Goal: Task Accomplishment & Management: Complete application form

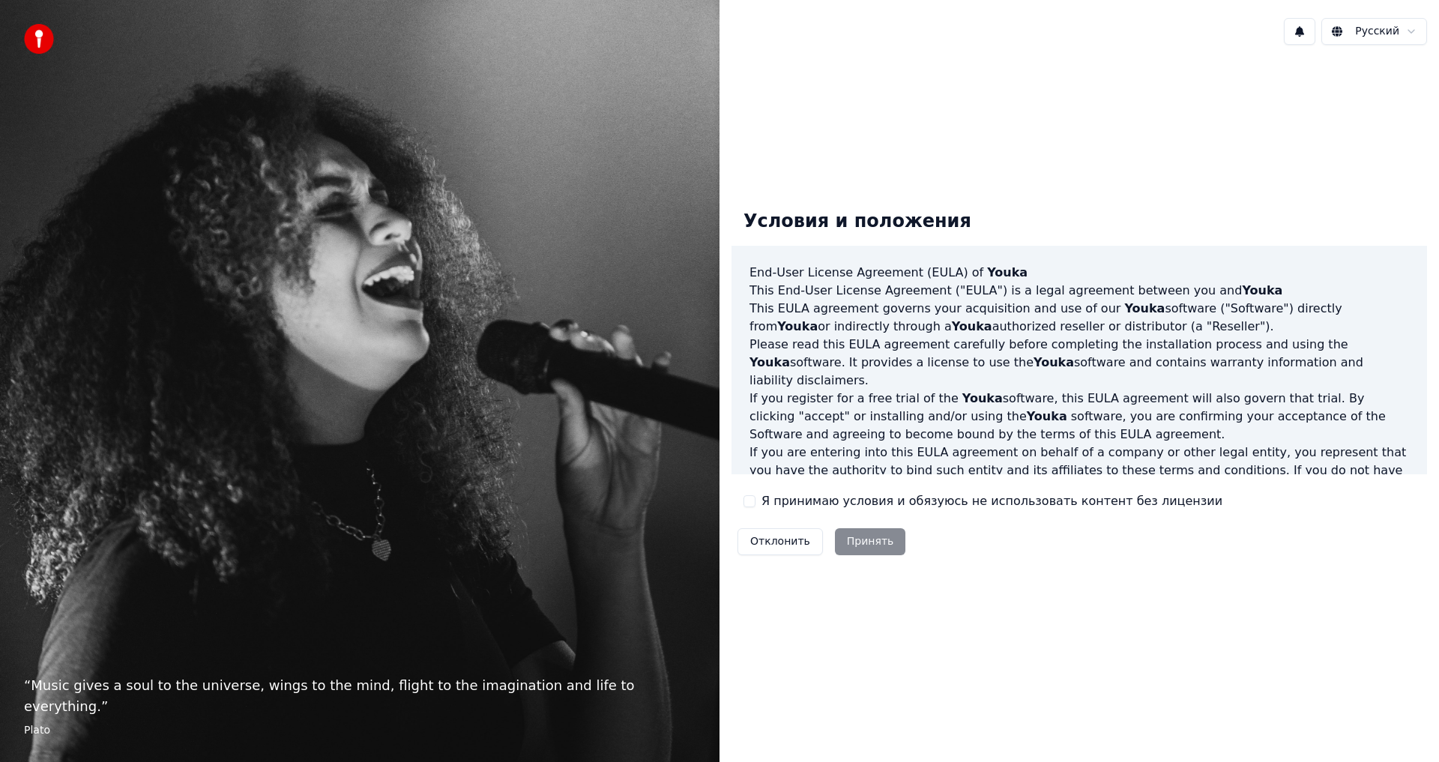
click at [797, 501] on label "Я принимаю условия и обязуюсь не использовать контент без лицензии" at bounding box center [991, 501] width 461 height 18
click at [755, 501] on button "Я принимаю условия и обязуюсь не использовать контент без лицензии" at bounding box center [749, 501] width 12 height 12
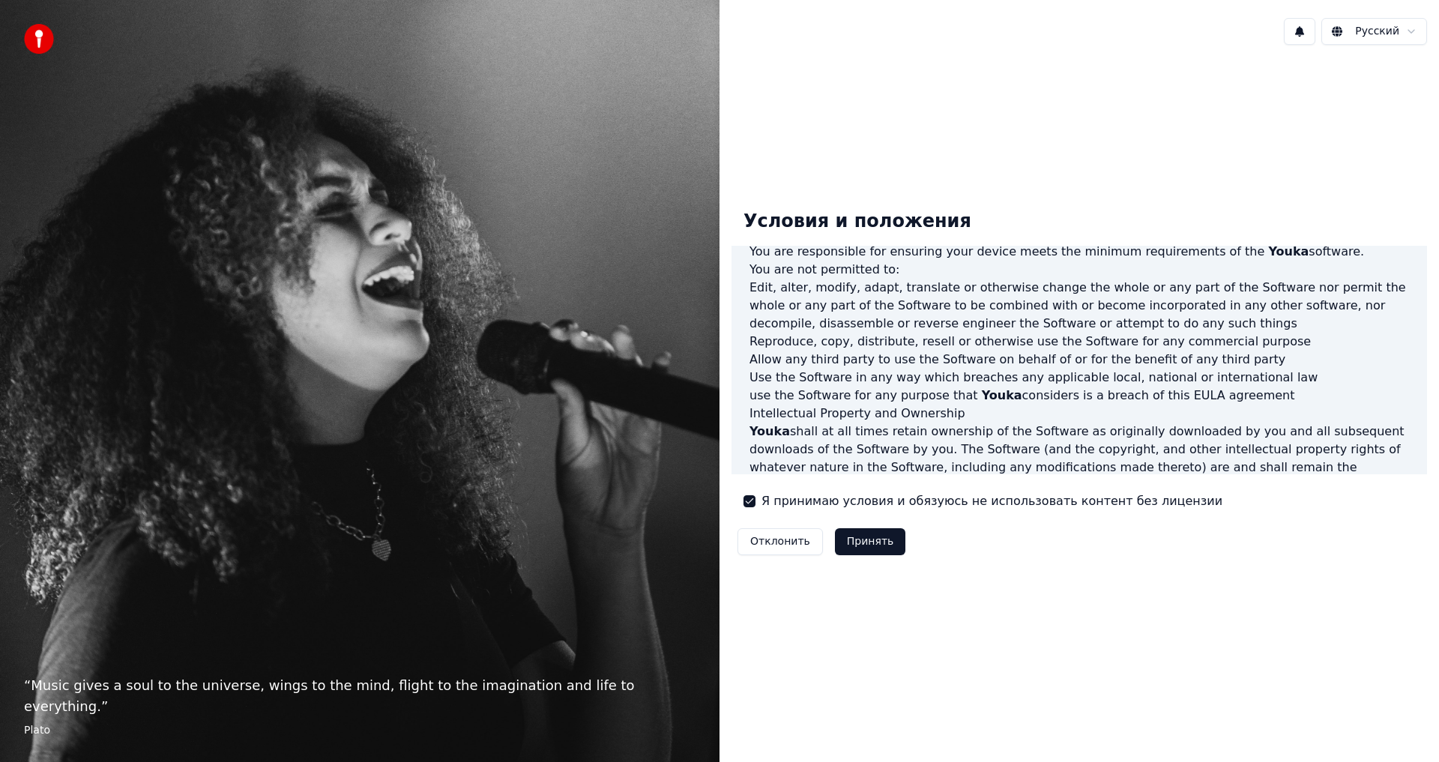
scroll to position [599, 0]
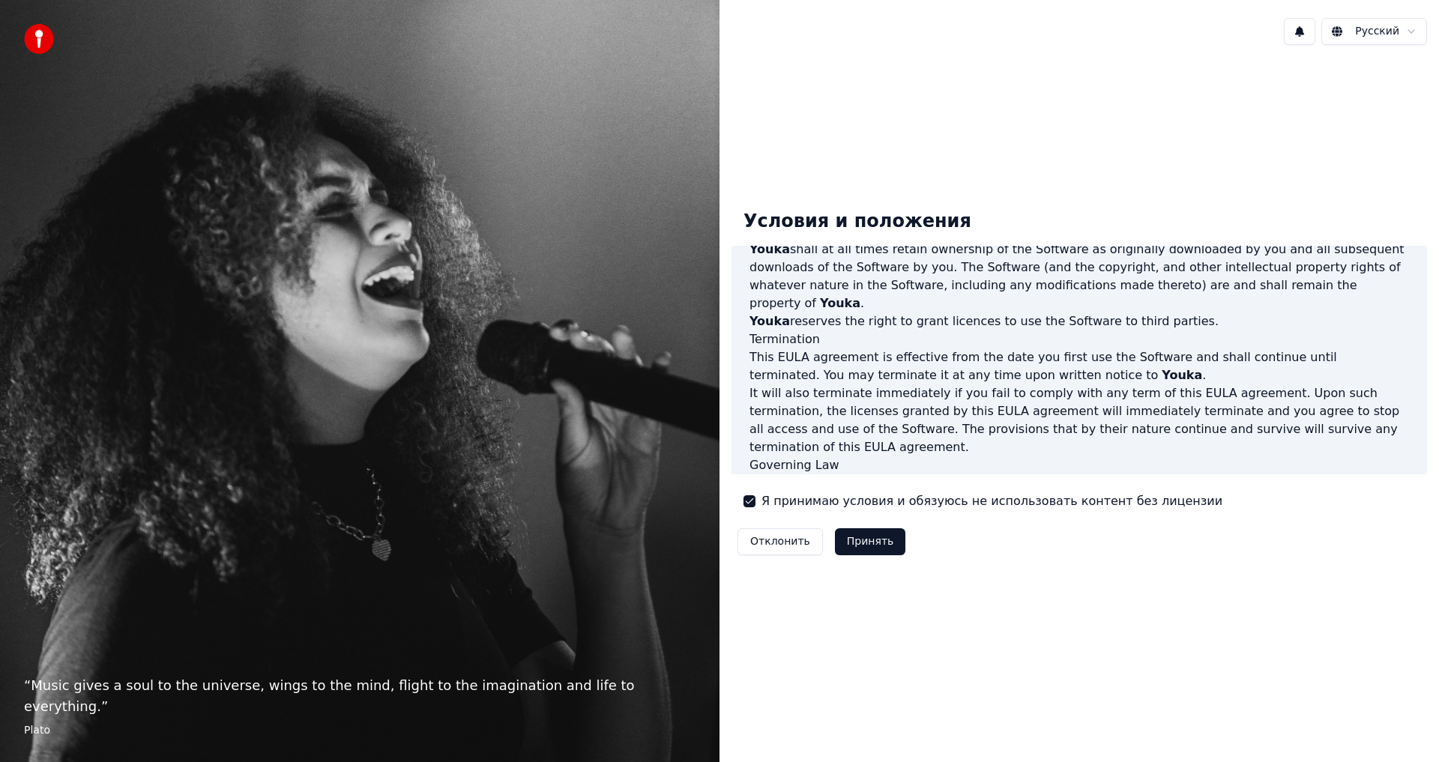
click at [870, 542] on button "Принять" at bounding box center [870, 541] width 71 height 27
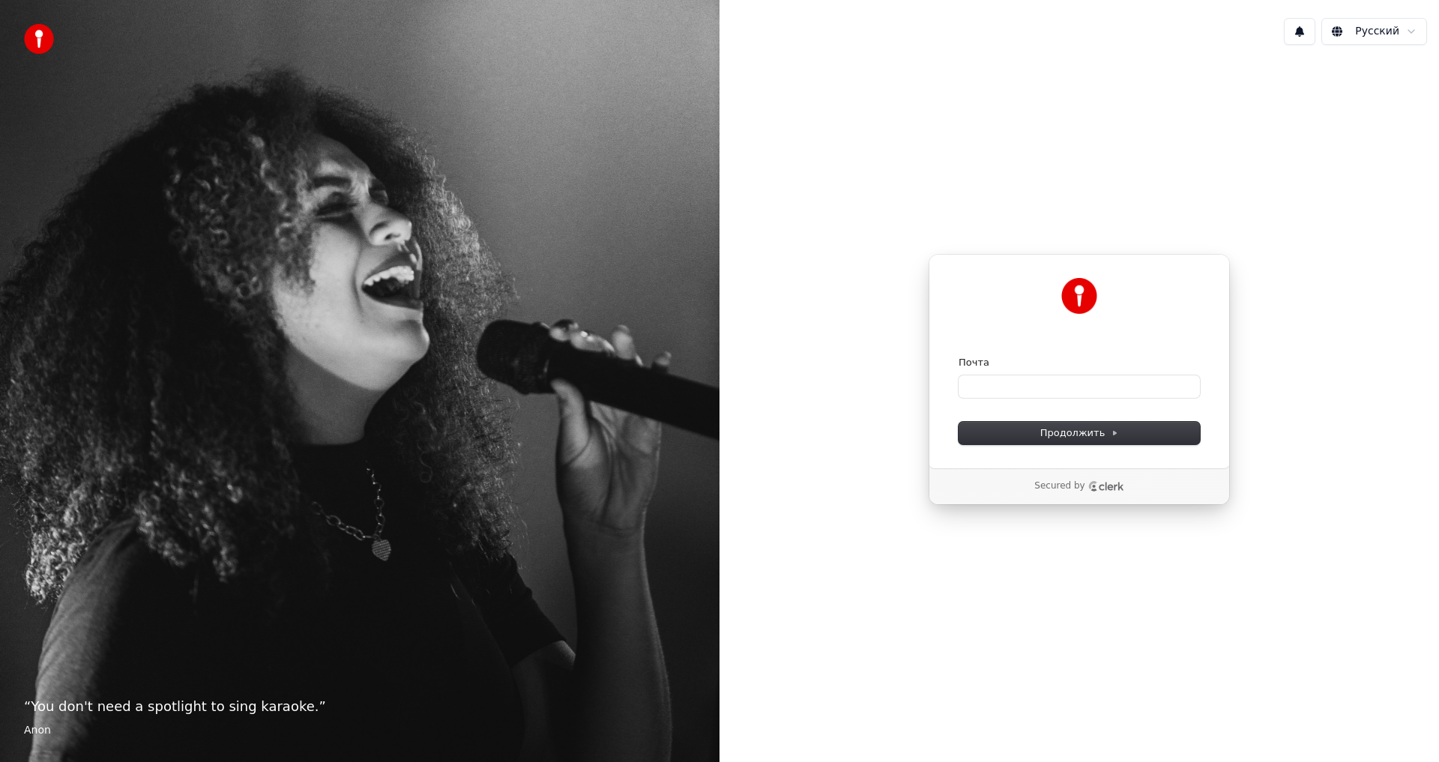
click at [1264, 271] on div "Продолжить с помощью Google или Почта Продолжить Secured by" at bounding box center [1078, 379] width 719 height 645
